Goal: Check status: Check status

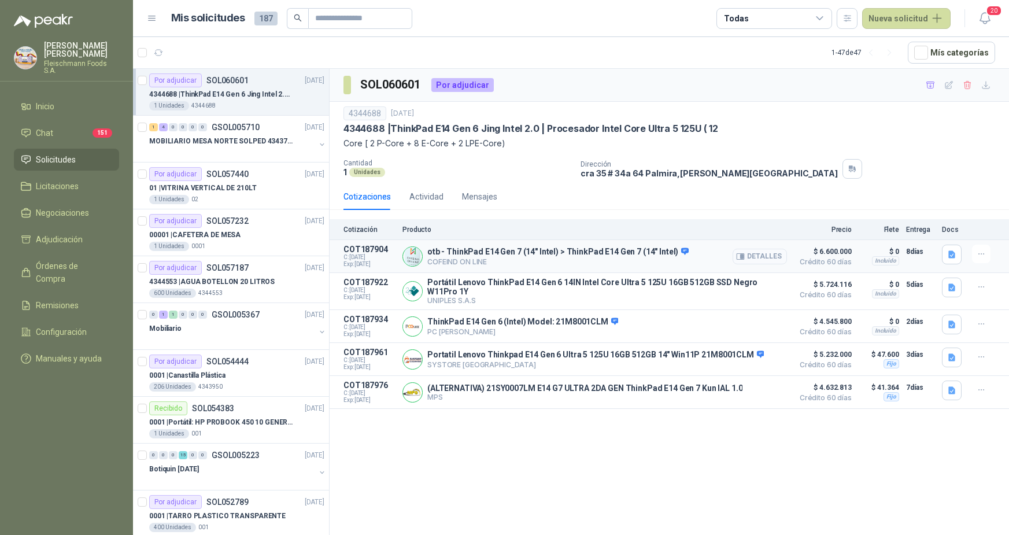
click at [764, 259] on button "Detalles" at bounding box center [760, 257] width 54 height 16
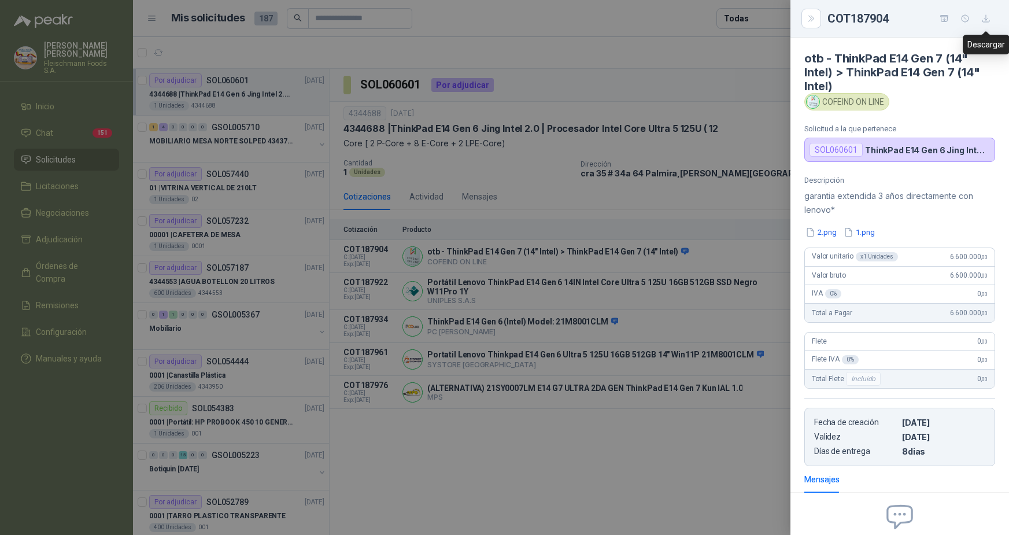
click at [988, 12] on button "button" at bounding box center [986, 18] width 19 height 19
click at [802, 20] on button "Close" at bounding box center [812, 19] width 20 height 20
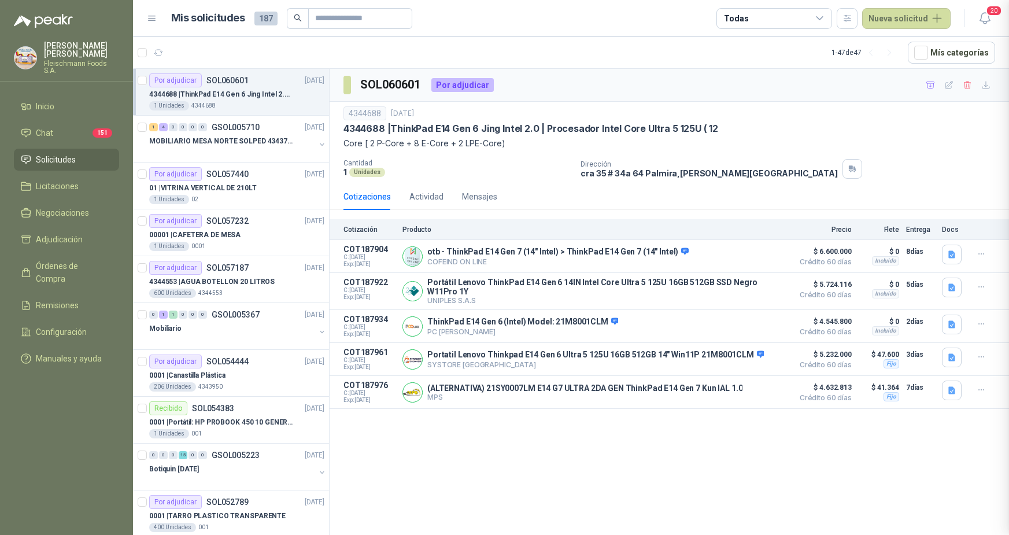
scroll to position [123, 0]
click at [754, 294] on button "Detalles" at bounding box center [760, 291] width 54 height 16
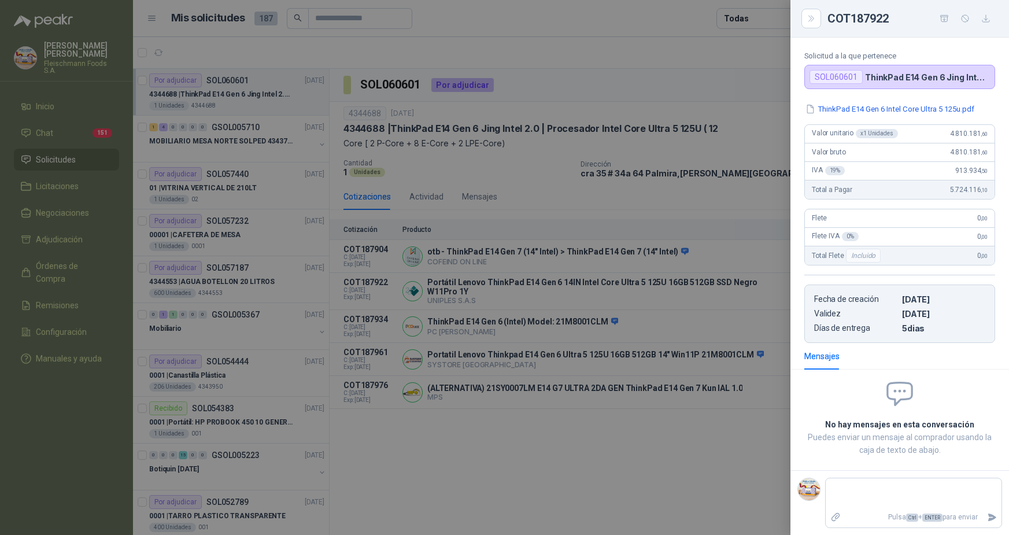
scroll to position [87, 0]
click at [983, 25] on button "button" at bounding box center [986, 18] width 19 height 19
click at [804, 19] on button "Close" at bounding box center [812, 19] width 20 height 20
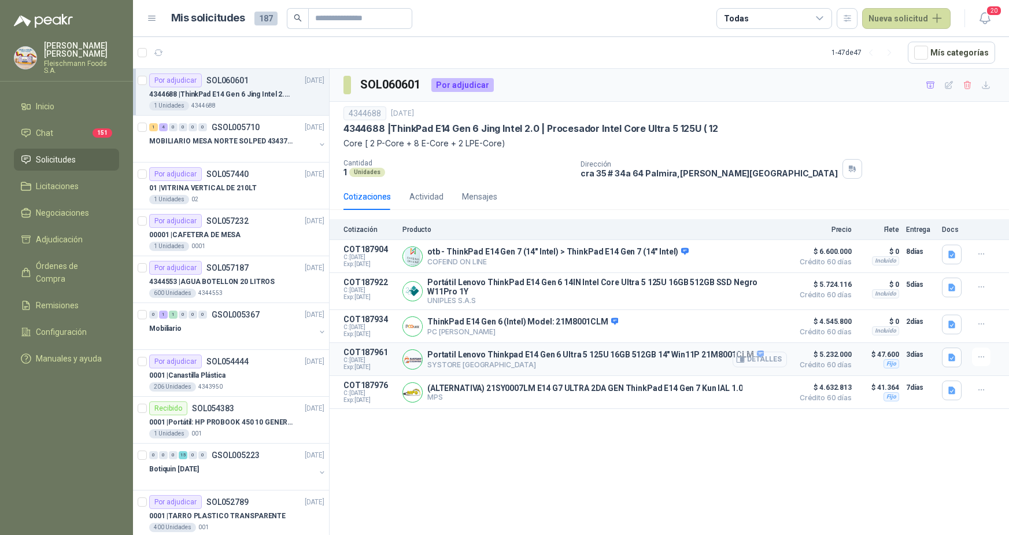
click at [764, 366] on button "Detalles" at bounding box center [760, 360] width 54 height 16
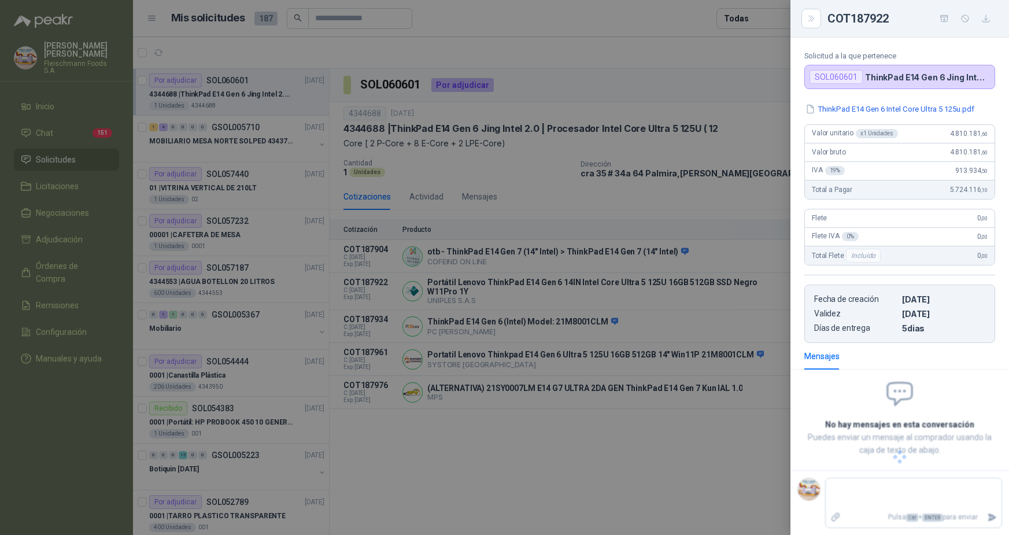
scroll to position [73, 0]
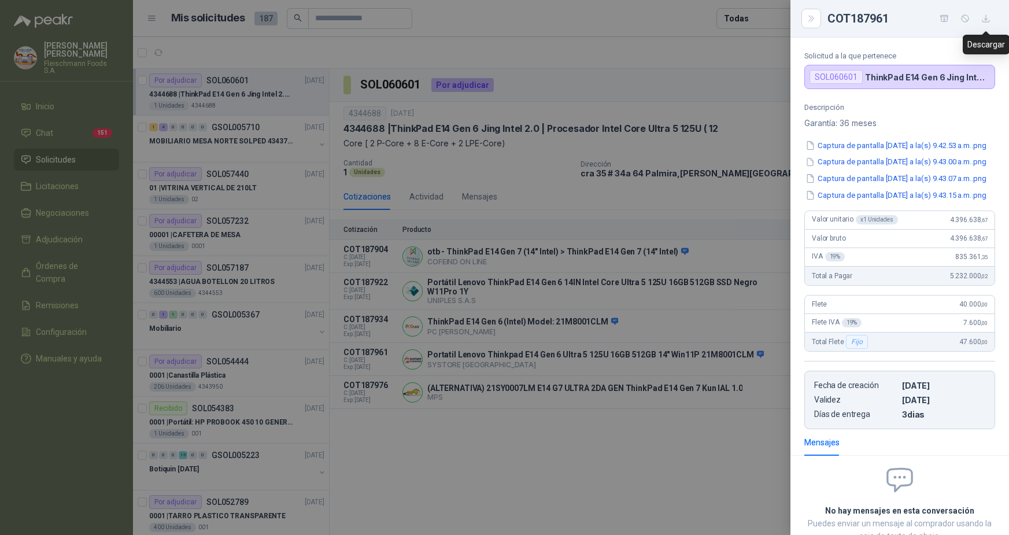
click at [986, 18] on icon "button" at bounding box center [986, 18] width 7 height 7
